Goal: Information Seeking & Learning: Learn about a topic

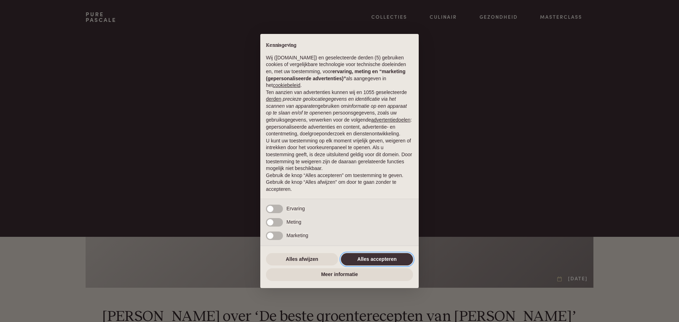
click at [363, 258] on button "Alles accepteren" at bounding box center [377, 259] width 72 height 13
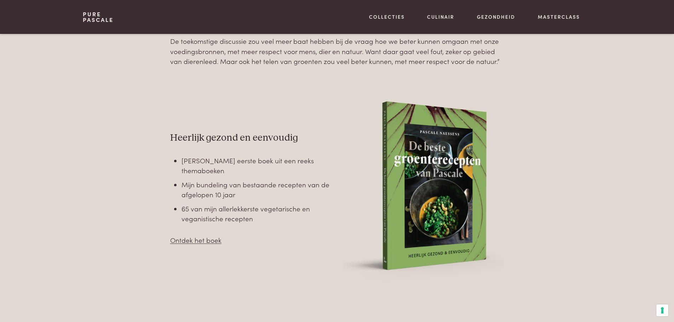
scroll to position [708, 0]
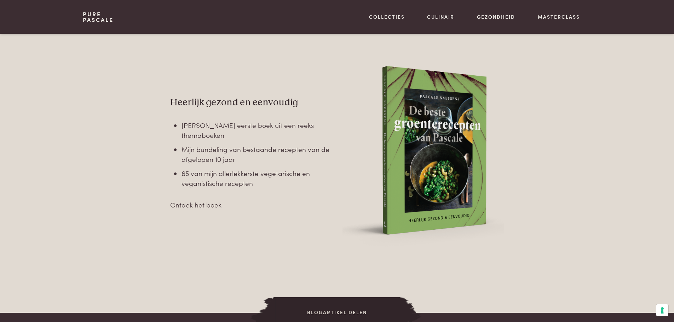
click at [211, 200] on link "Ontdek het boek" at bounding box center [195, 205] width 51 height 10
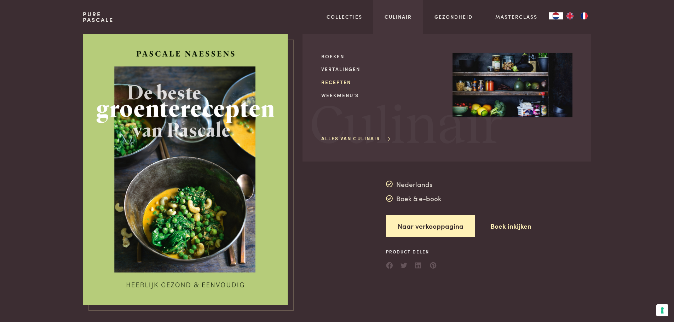
click at [336, 84] on link "Recepten" at bounding box center [381, 82] width 120 height 7
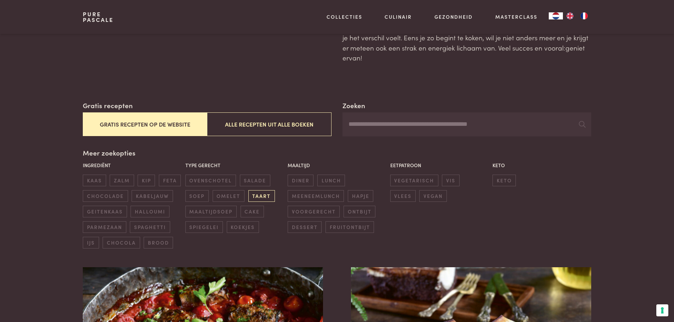
scroll to position [71, 0]
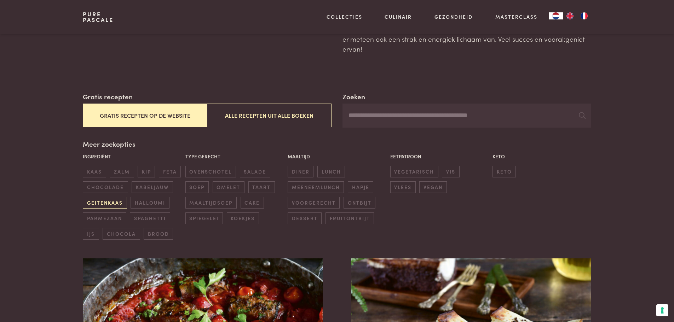
click at [109, 199] on span "geitenkaas" at bounding box center [105, 203] width 44 height 12
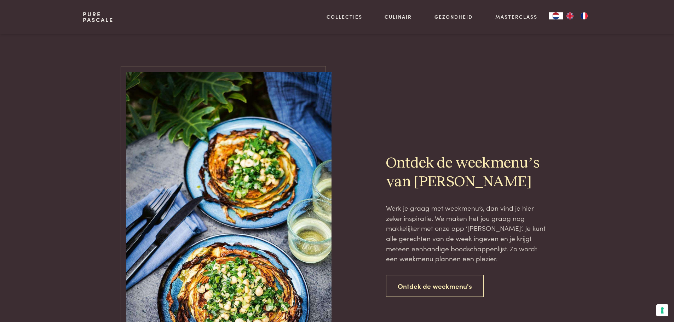
scroll to position [401, 0]
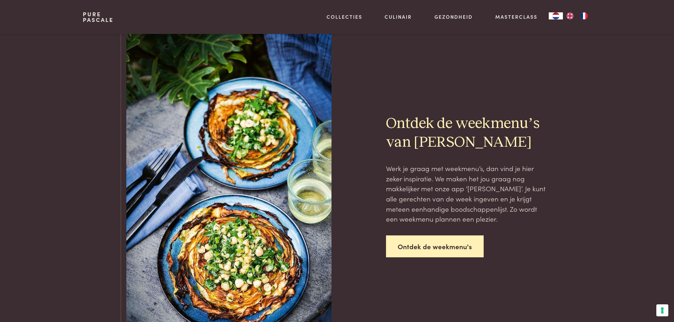
click at [444, 249] on link "Ontdek de weekmenu's" at bounding box center [435, 247] width 98 height 22
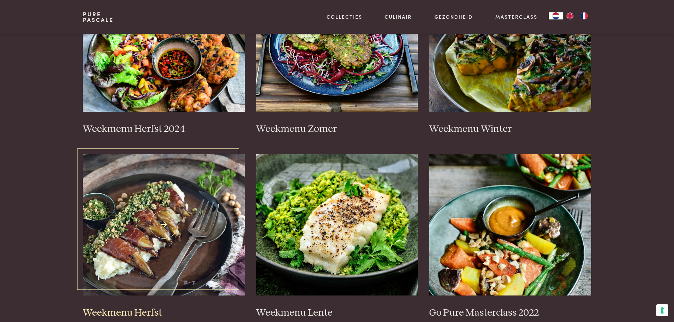
scroll to position [177, 0]
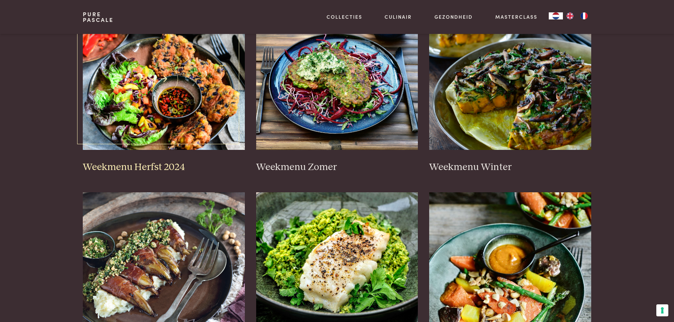
click at [162, 164] on h3 "Weekmenu Herfst 2024" at bounding box center [164, 167] width 162 height 12
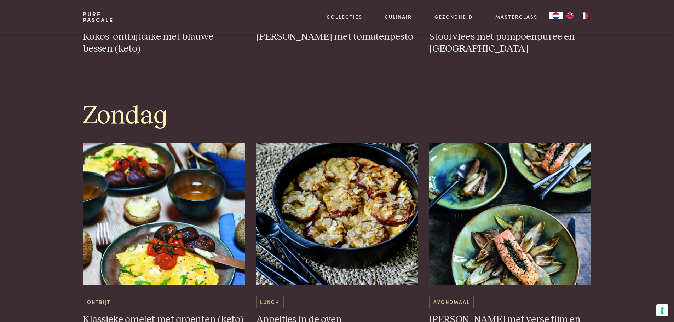
scroll to position [2052, 0]
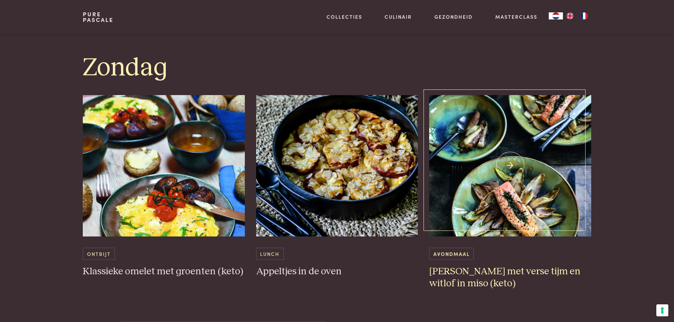
click at [514, 268] on h3 "[PERSON_NAME] met verse tijm en witlof in miso (keto)" at bounding box center [510, 278] width 162 height 24
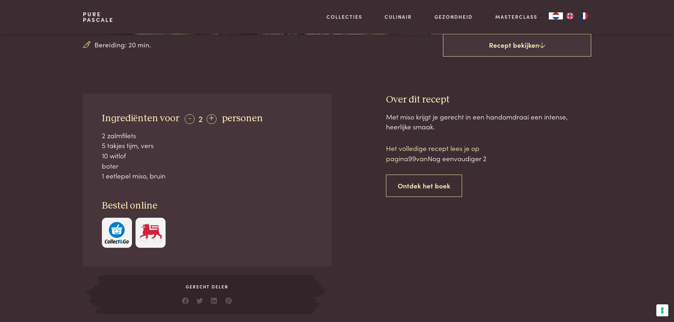
scroll to position [283, 0]
